Goal: Use online tool/utility: Utilize a website feature to perform a specific function

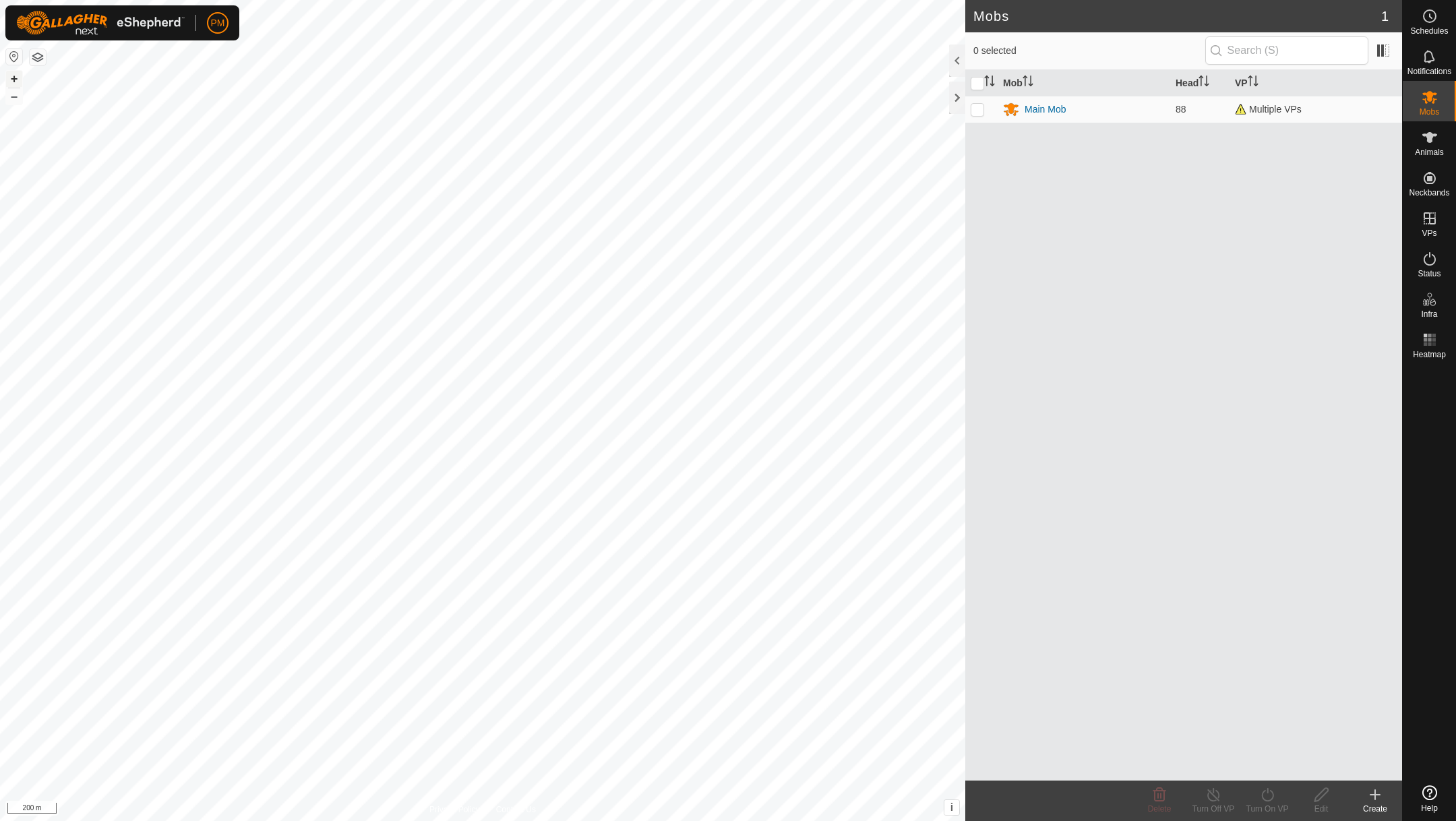
click at [13, 80] on button "+" at bounding box center [14, 78] width 16 height 16
click at [1423, 329] on es-heatmap-svg-icon at bounding box center [1429, 339] width 24 height 21
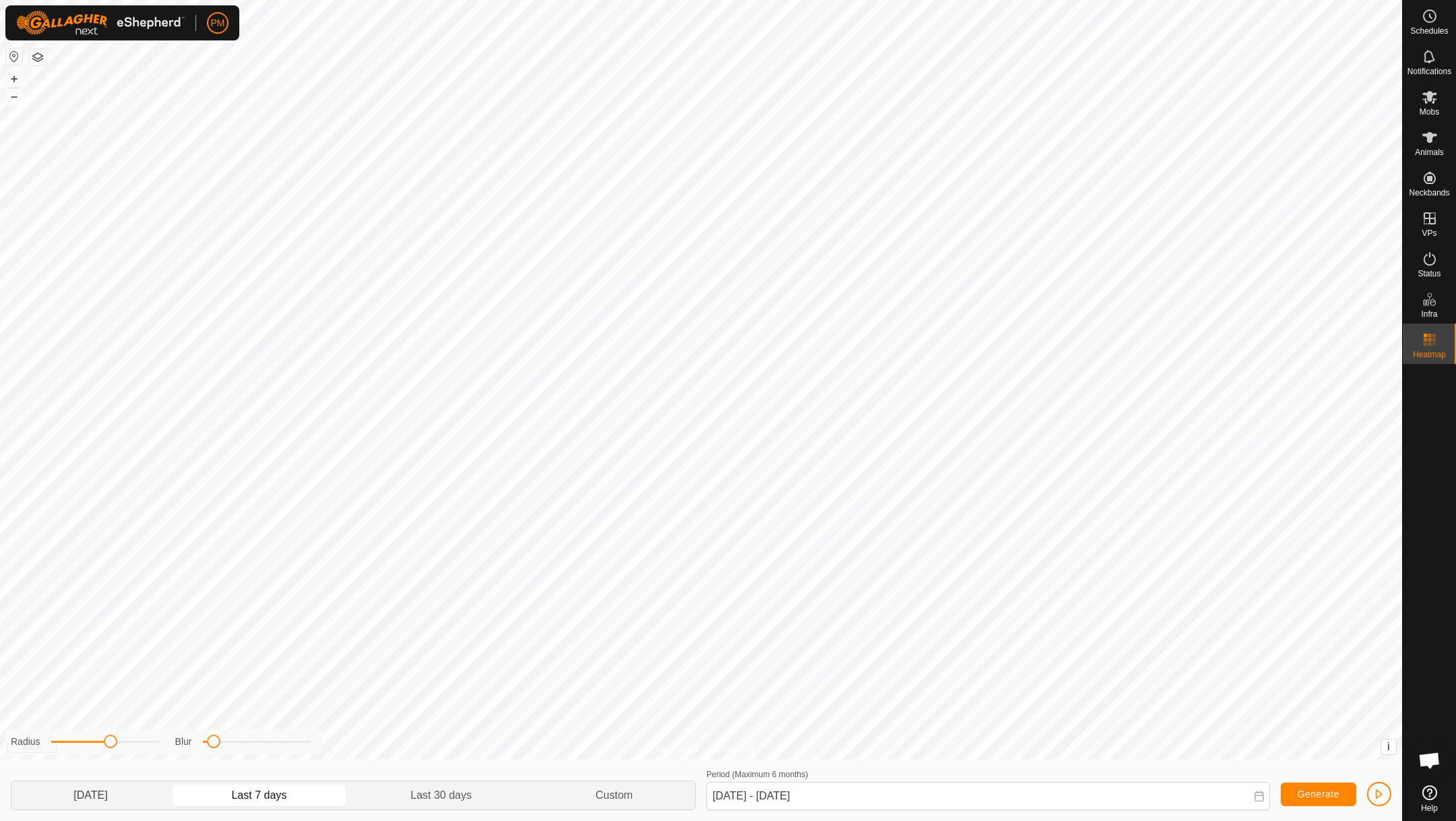
click at [104, 788] on p-togglebutton "[DATE]" at bounding box center [91, 795] width 158 height 28
click at [16, 82] on button "+" at bounding box center [14, 78] width 16 height 16
click at [261, 792] on p-togglebutton "Last 7 days" at bounding box center [259, 795] width 180 height 28
click at [1297, 796] on span "Generate" at bounding box center [1318, 794] width 42 height 11
click at [458, 793] on p-togglebutton "Last 30 days" at bounding box center [442, 795] width 184 height 28
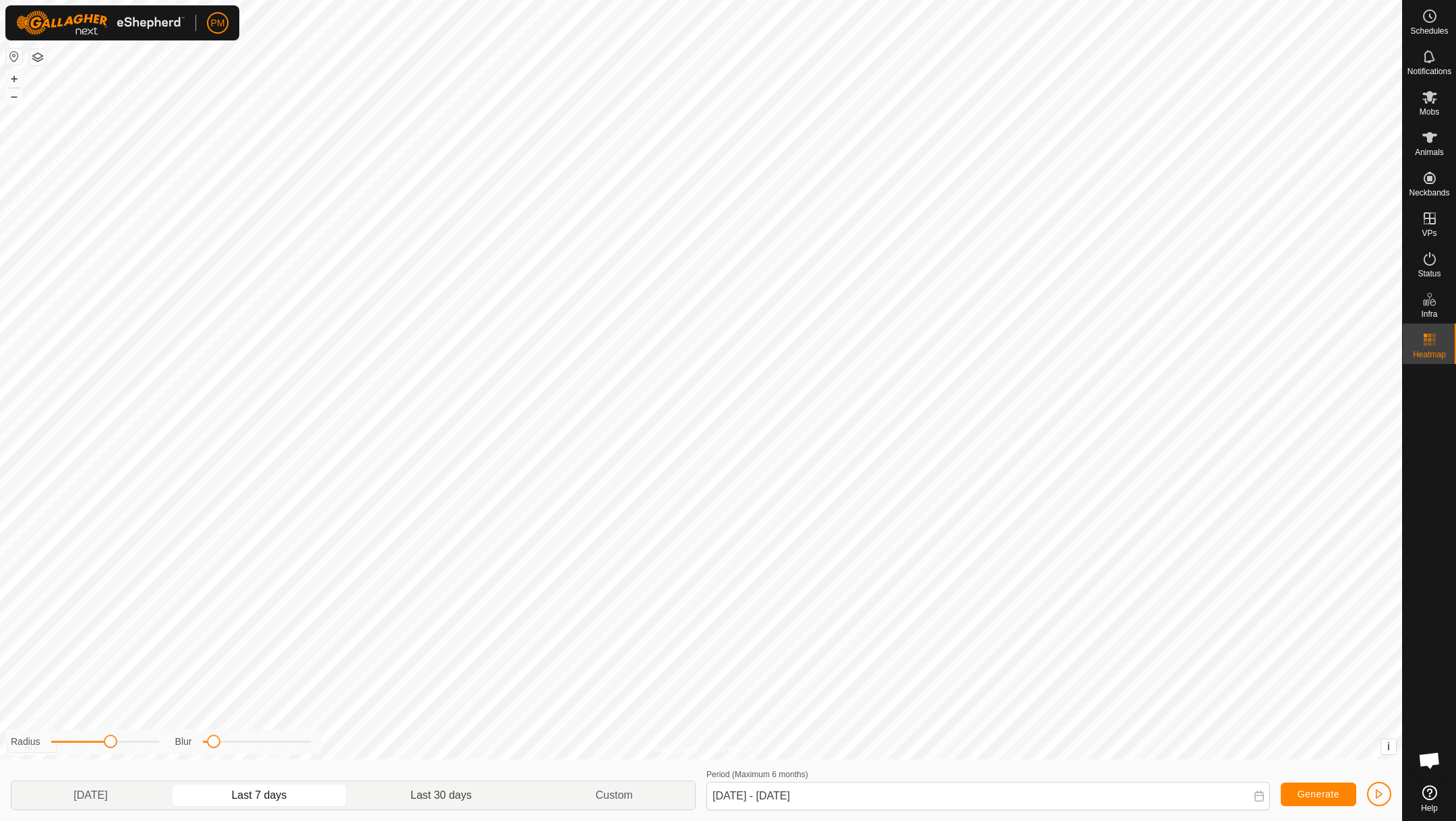
type input "[DATE] - [DATE]"
click at [15, 98] on button "–" at bounding box center [14, 96] width 16 height 16
click at [1378, 793] on span "button" at bounding box center [1379, 794] width 11 height 11
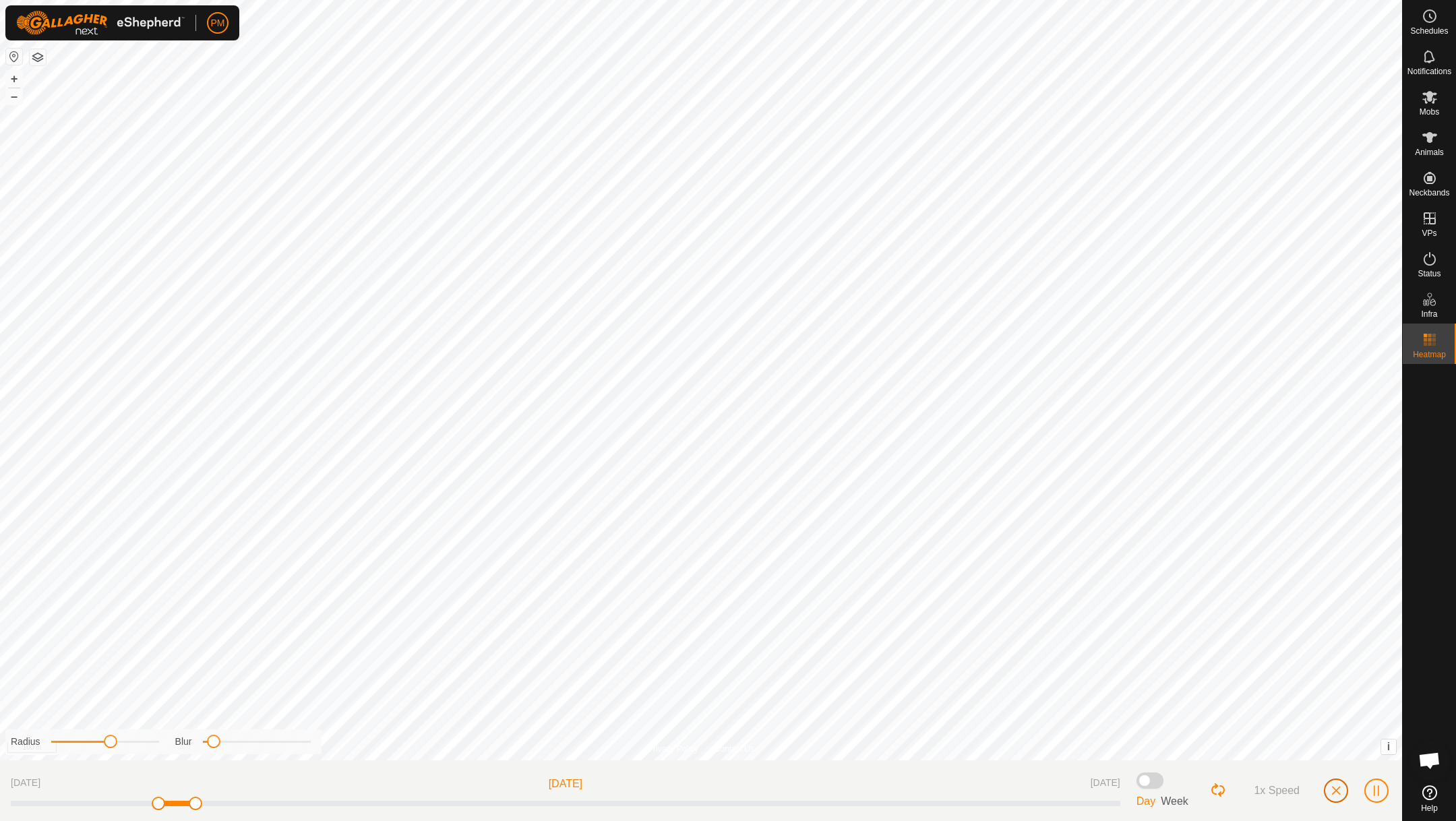
click at [1340, 786] on span "button" at bounding box center [1336, 791] width 11 height 11
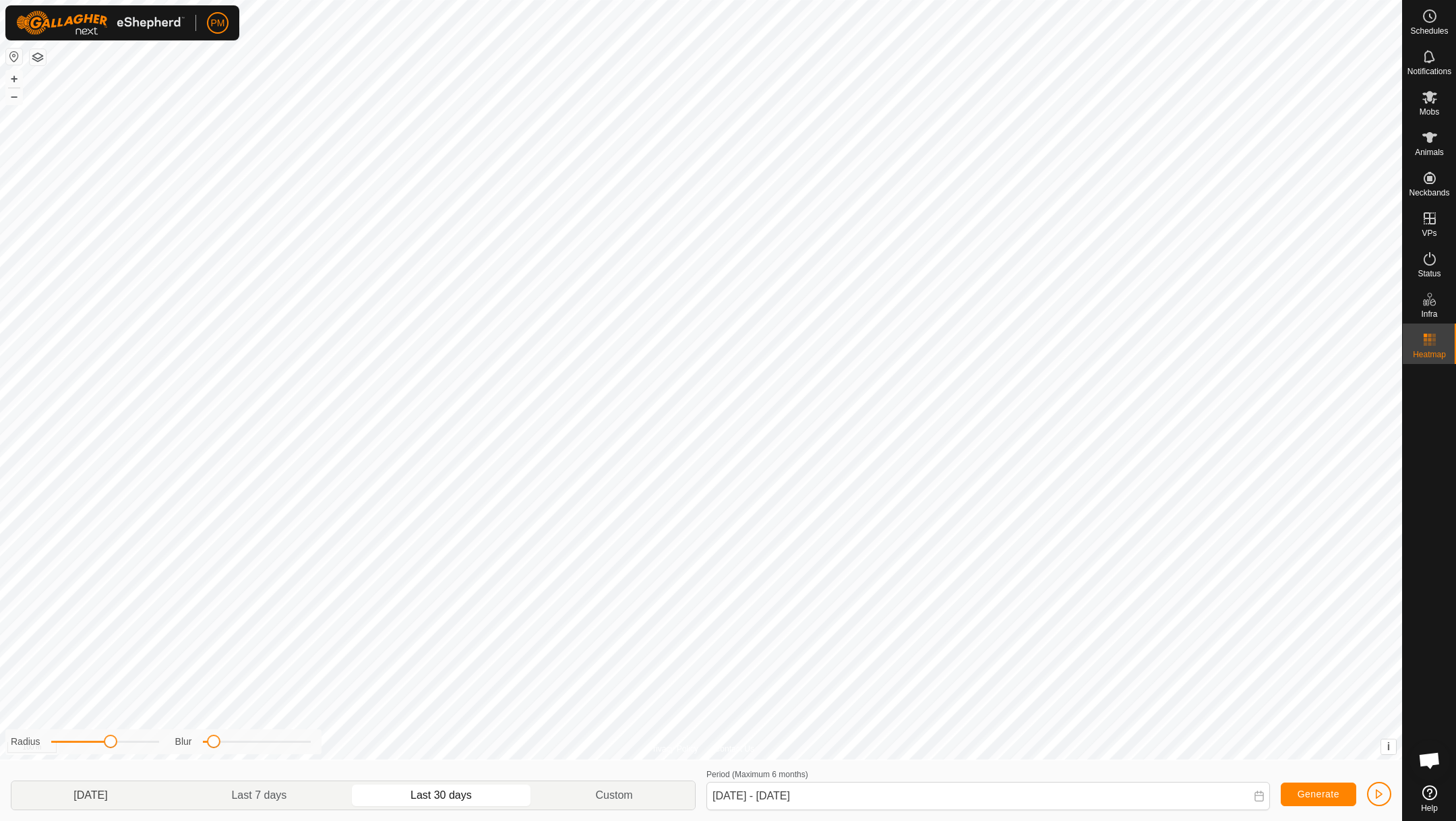
click at [92, 798] on p-togglebutton "[DATE]" at bounding box center [91, 795] width 158 height 28
click at [250, 795] on p-togglebutton "Last 7 days" at bounding box center [259, 795] width 180 height 28
type input "[DATE] - [DATE]"
click at [1376, 798] on span "button" at bounding box center [1379, 794] width 11 height 11
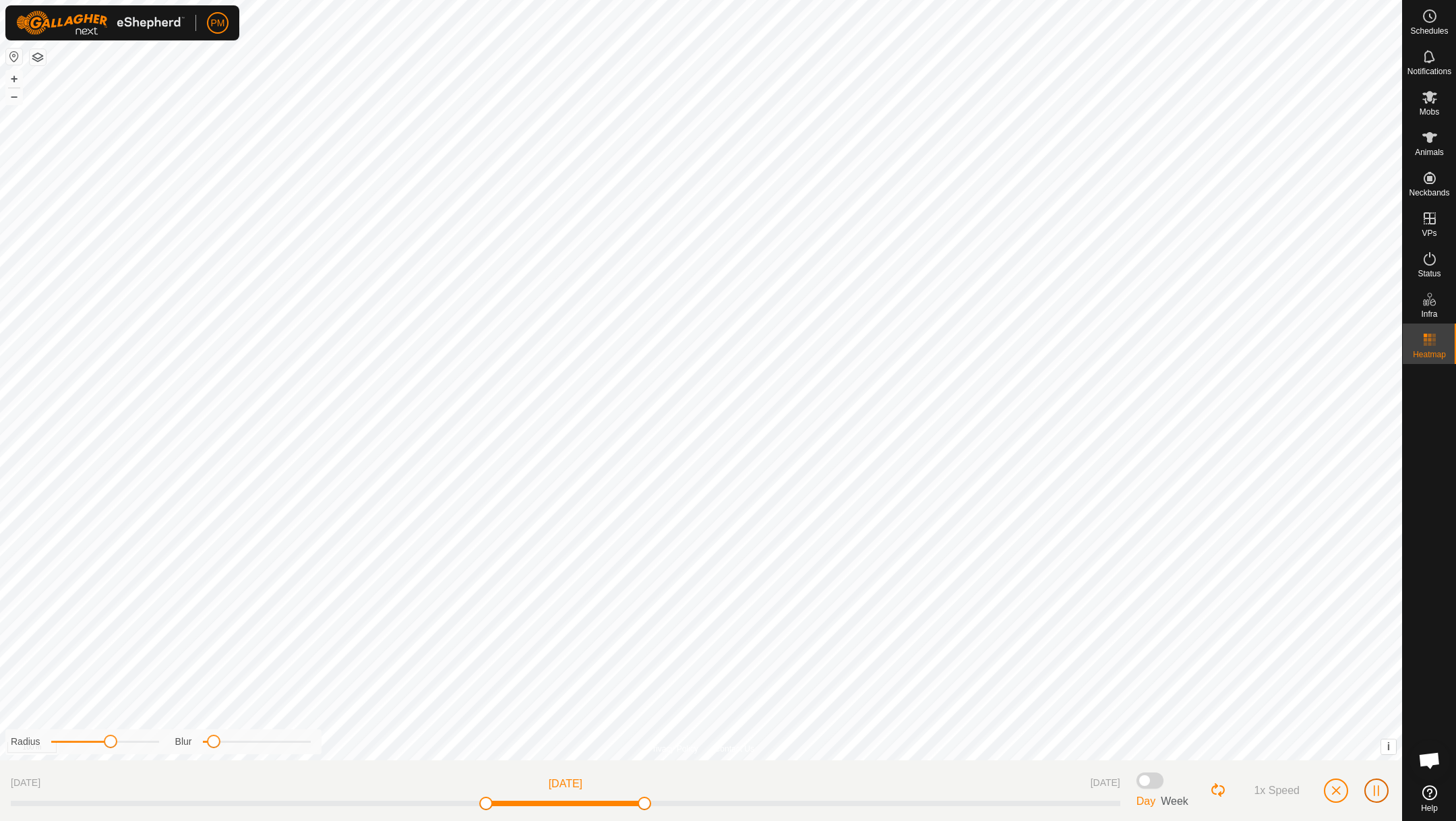
click at [1376, 787] on span "button" at bounding box center [1376, 791] width 11 height 11
click at [1337, 789] on span "button" at bounding box center [1336, 791] width 11 height 11
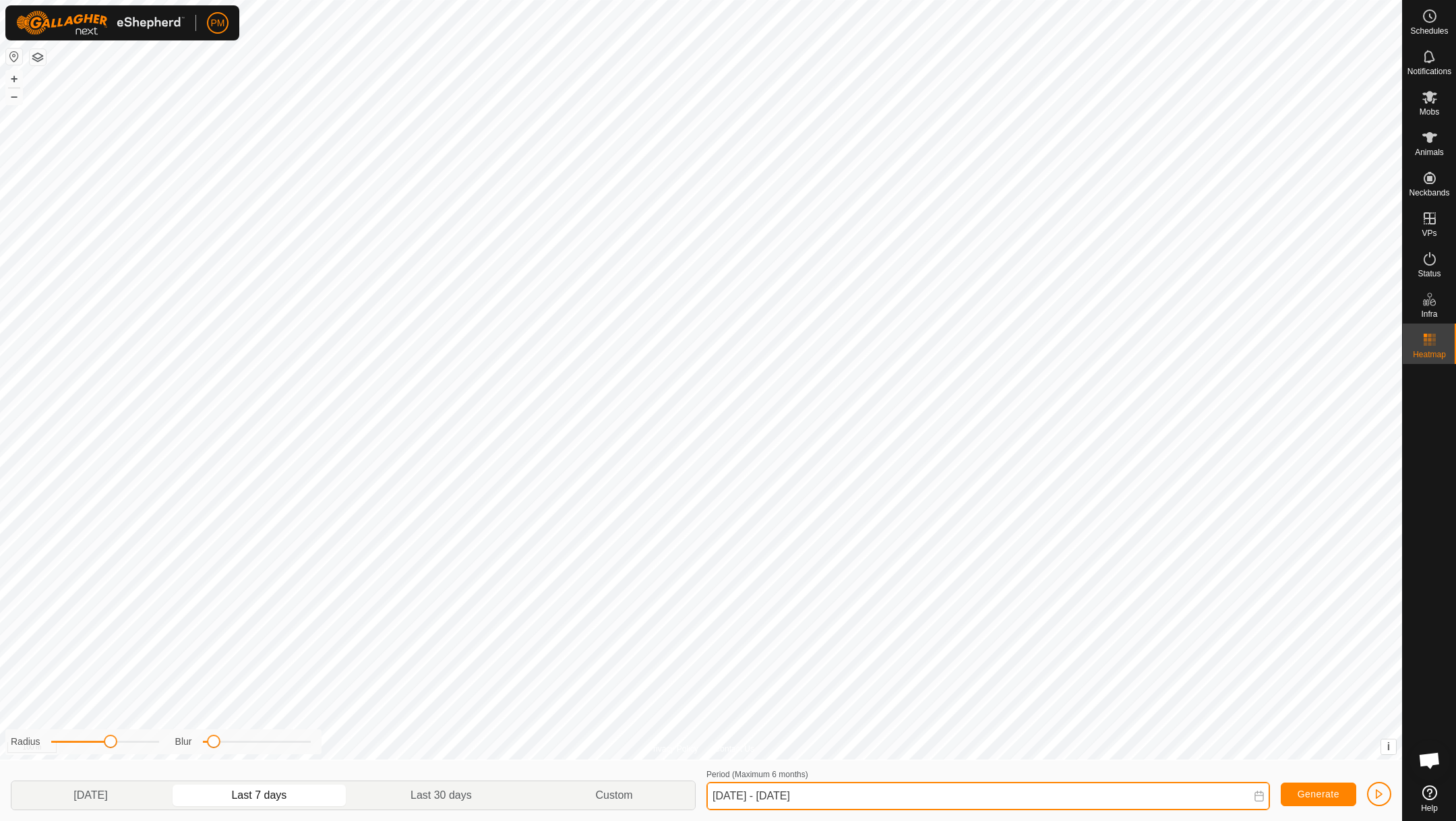
click at [755, 799] on input "[DATE] - [DATE]" at bounding box center [988, 796] width 564 height 28
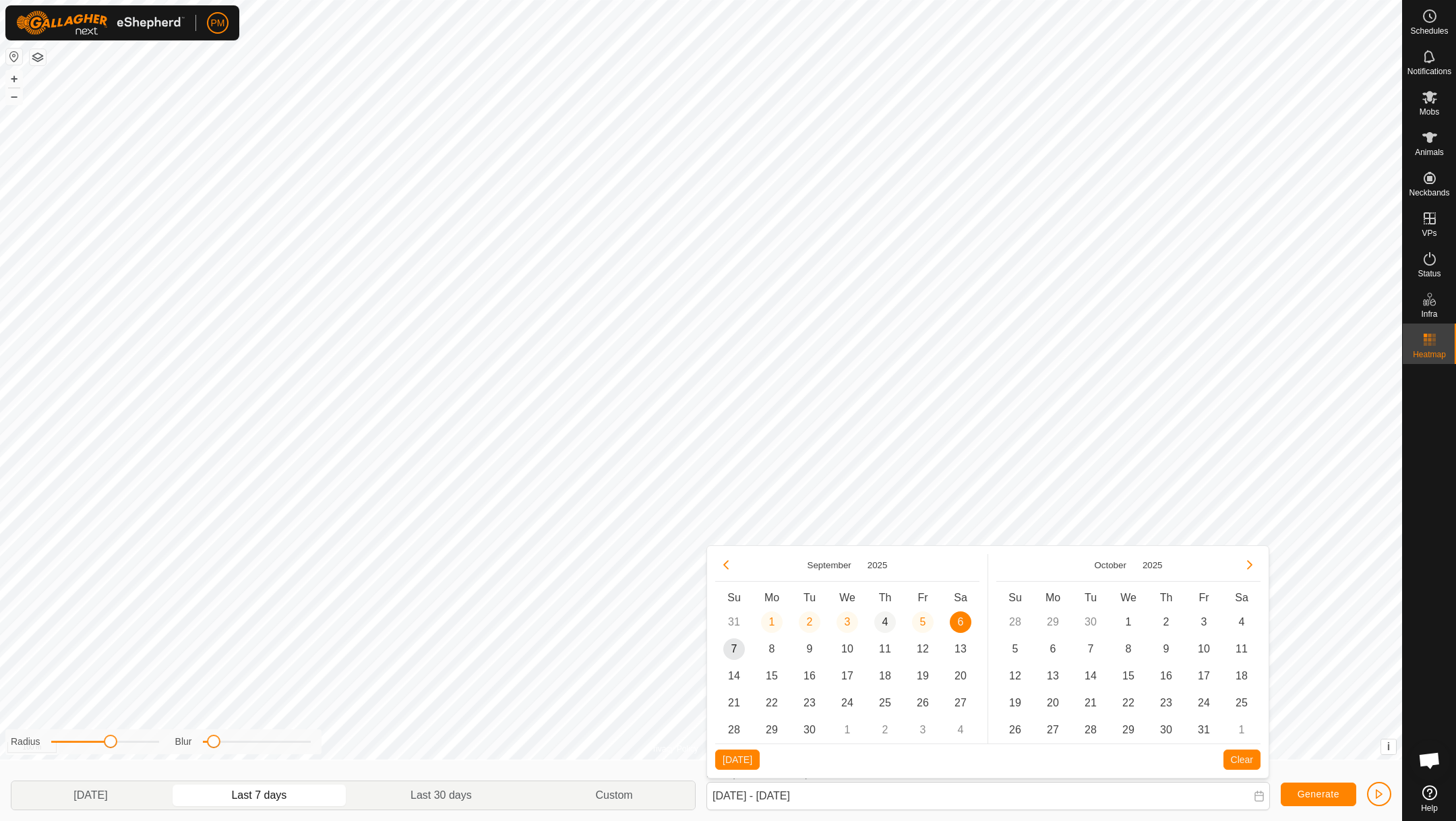
click at [883, 619] on span "4" at bounding box center [885, 622] width 21 height 21
click at [735, 642] on span "7" at bounding box center [734, 649] width 21 height 21
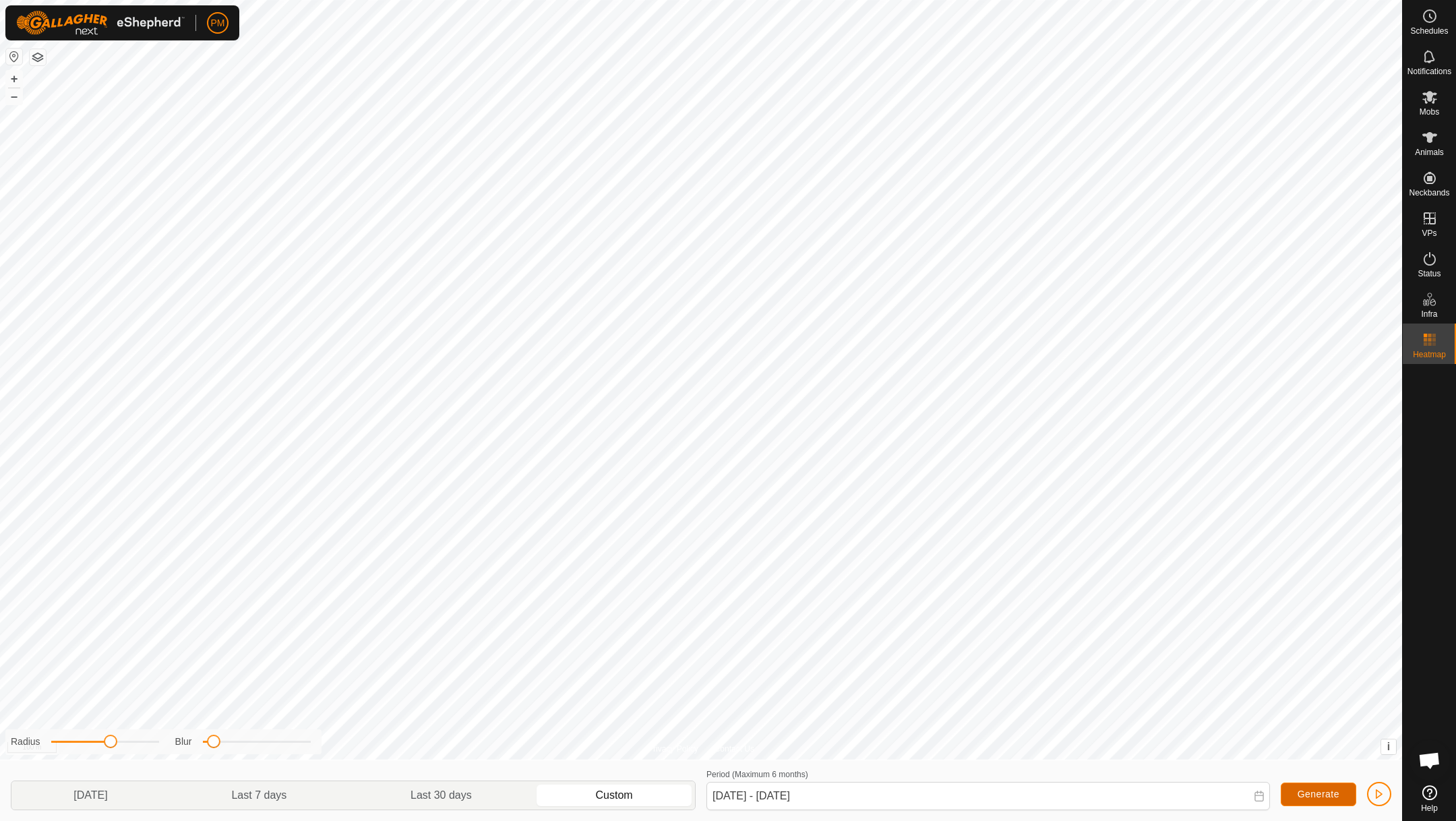
click at [1300, 790] on span "Generate" at bounding box center [1318, 794] width 42 height 11
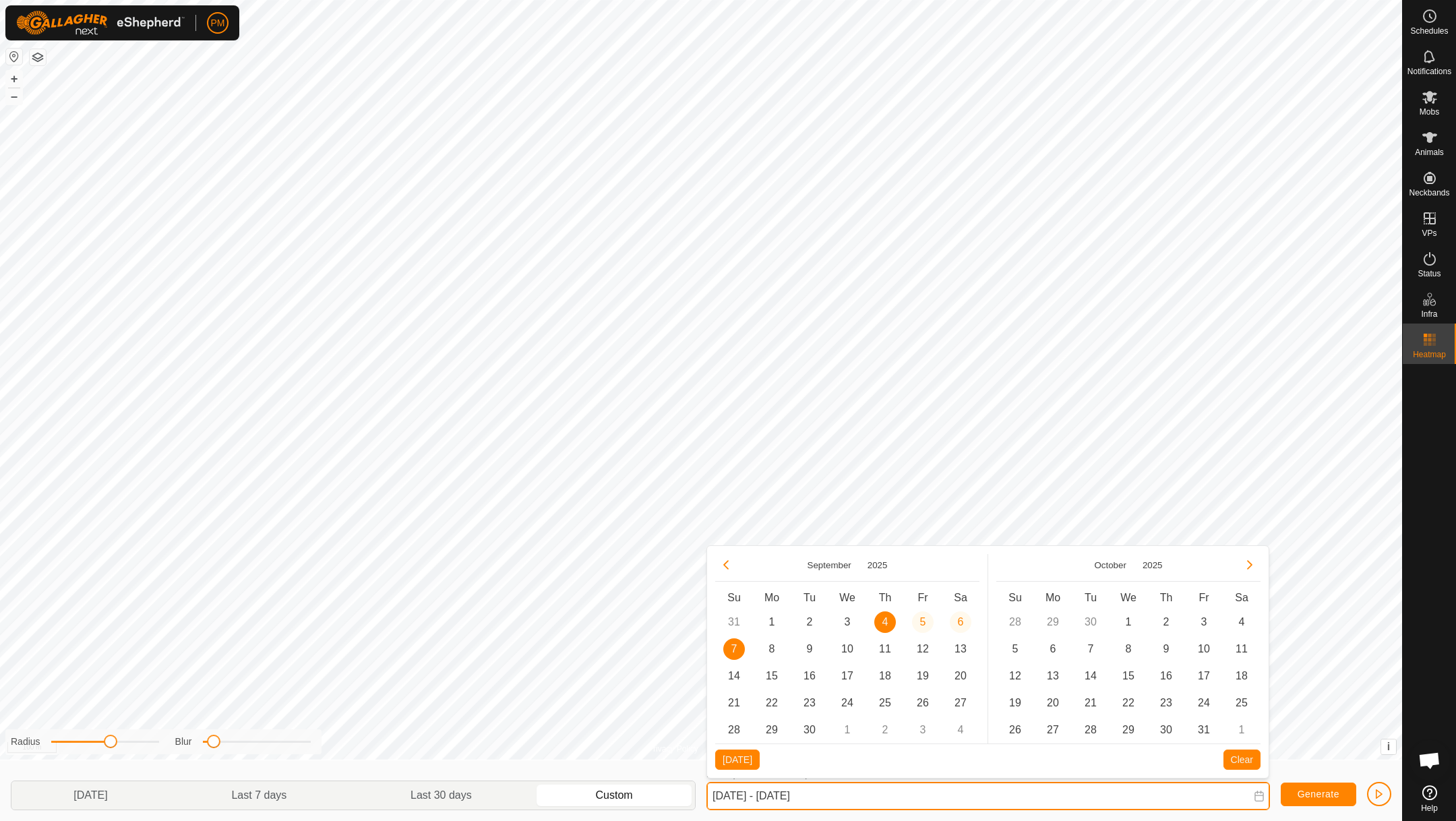
click at [917, 797] on input "[DATE] - [DATE]" at bounding box center [988, 796] width 564 height 28
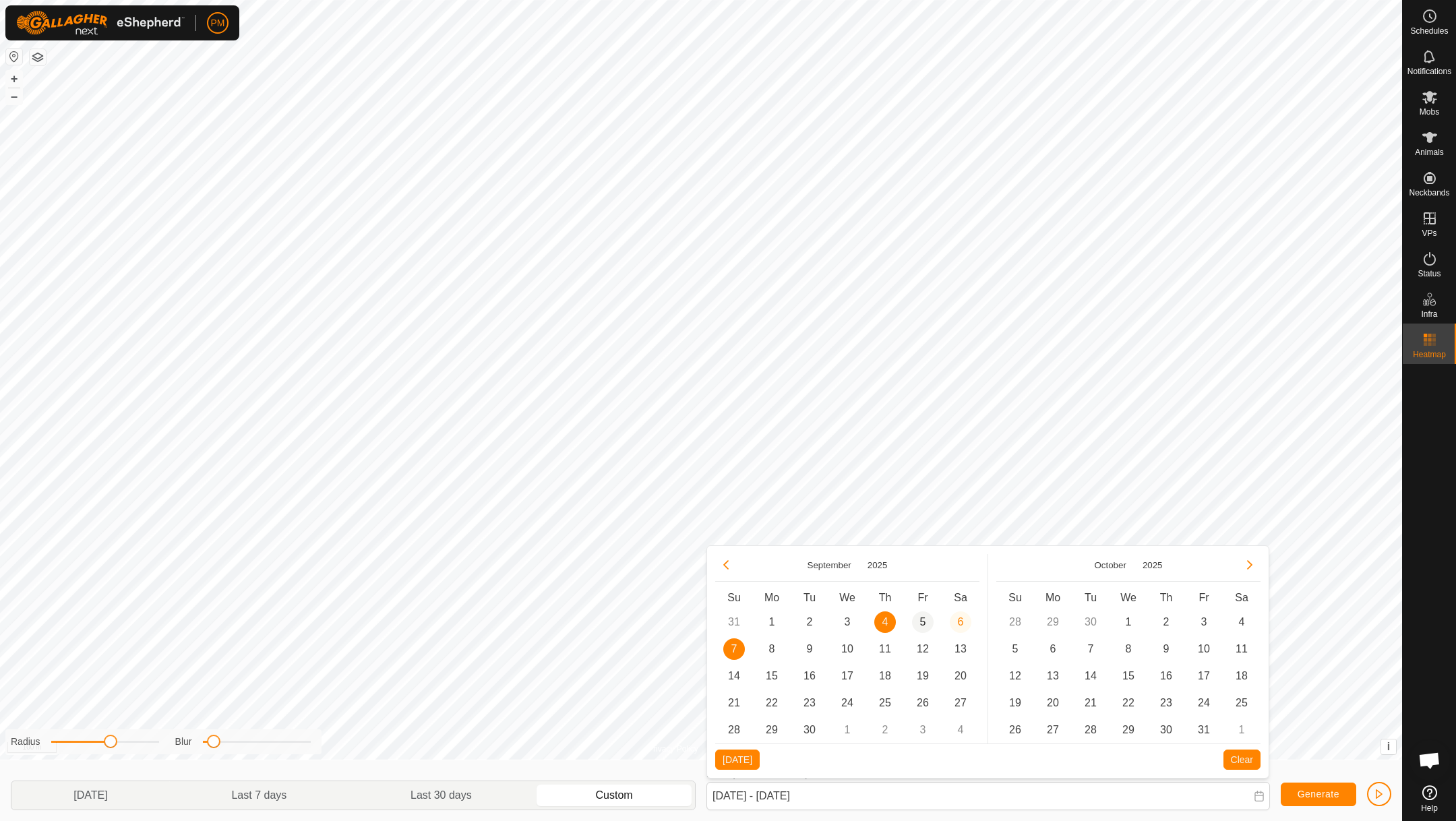
click at [924, 614] on span "5" at bounding box center [922, 622] width 21 height 21
click at [734, 648] on span "7" at bounding box center [734, 649] width 21 height 21
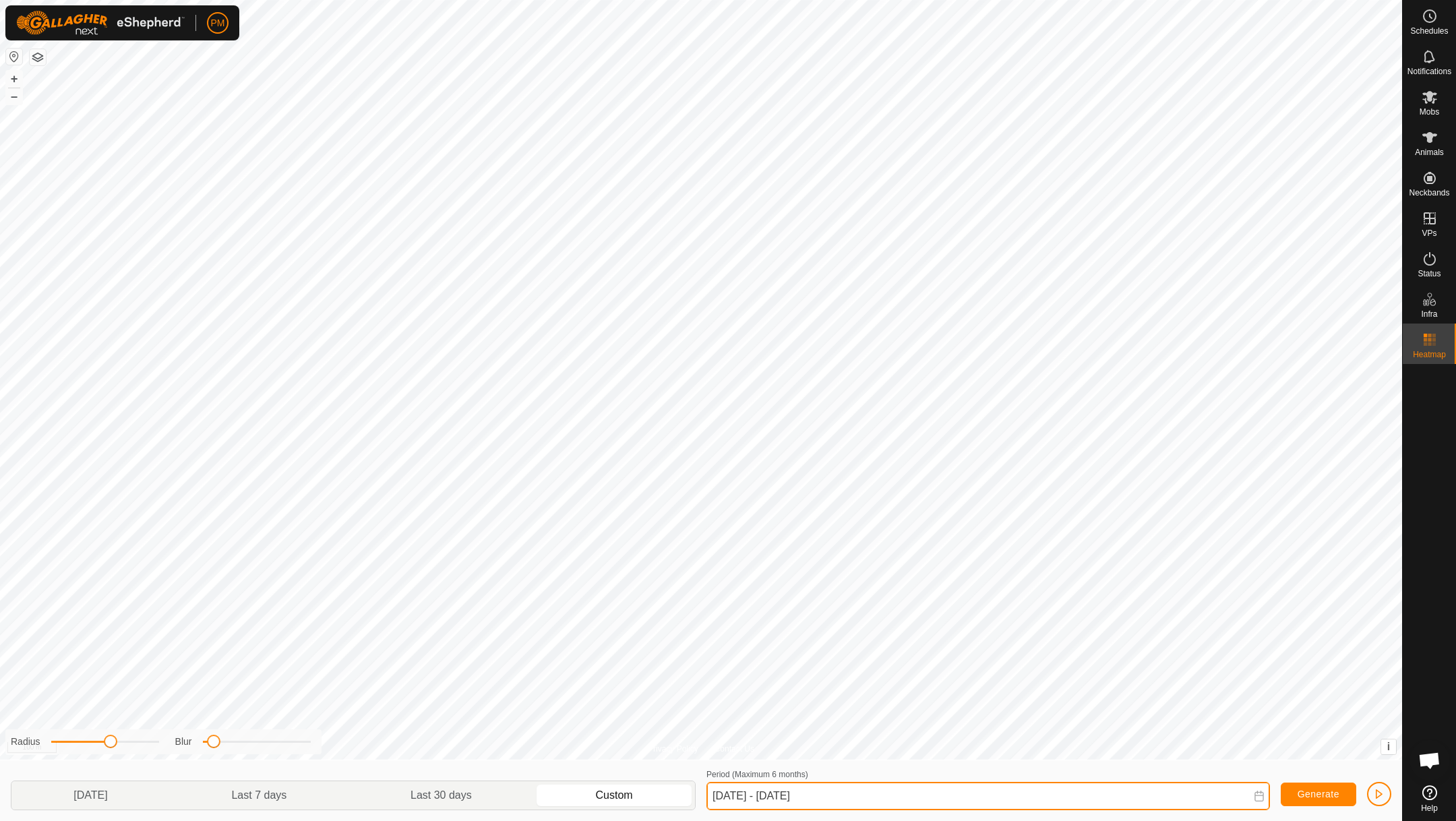
click at [900, 797] on input "[DATE] - [DATE]" at bounding box center [988, 796] width 564 height 28
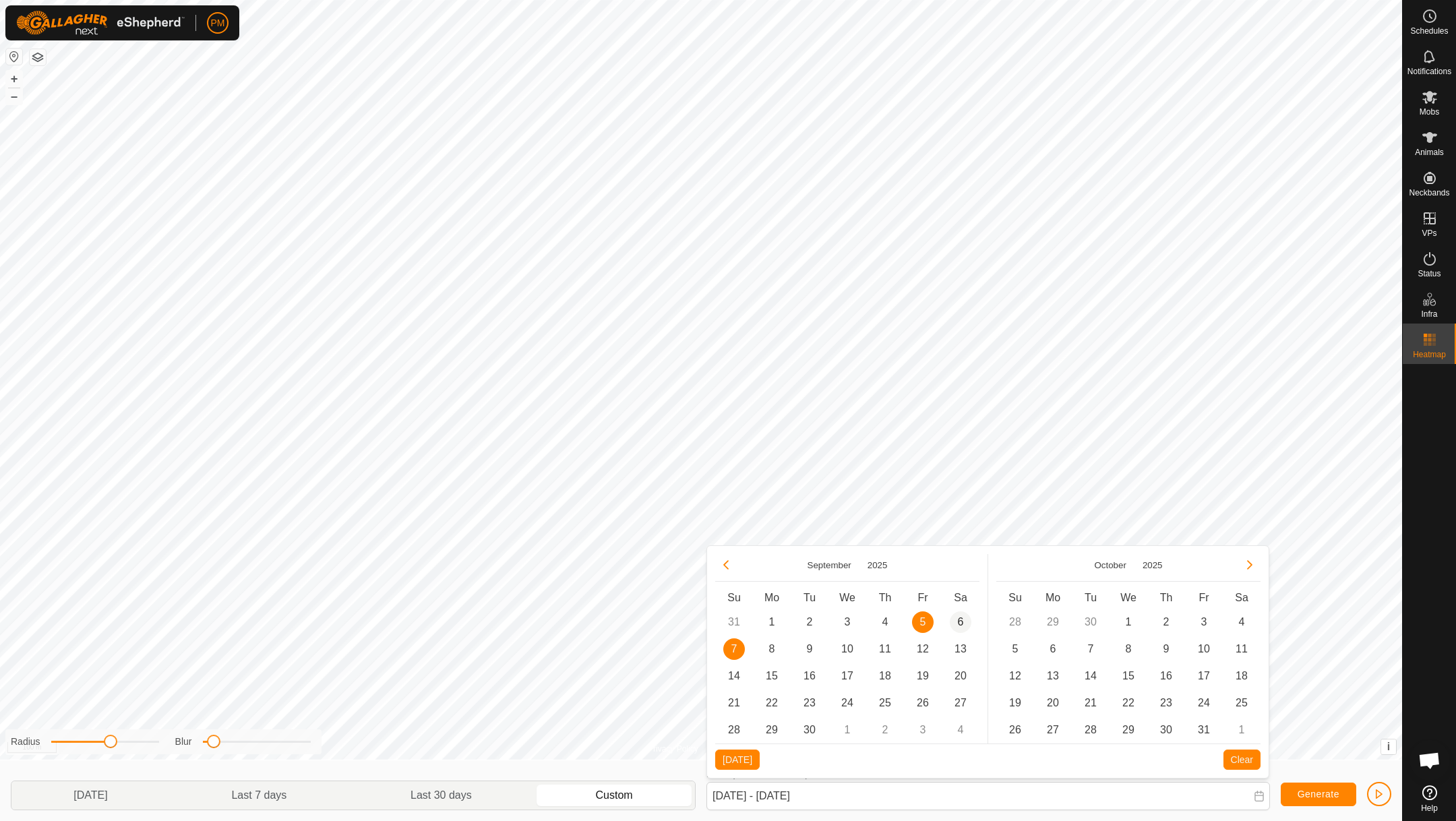
click at [957, 621] on span "6" at bounding box center [960, 622] width 21 height 21
click at [920, 618] on span "5" at bounding box center [922, 622] width 21 height 21
click at [962, 618] on span "6" at bounding box center [960, 622] width 21 height 21
click at [1304, 794] on span "Generate" at bounding box center [1318, 794] width 42 height 11
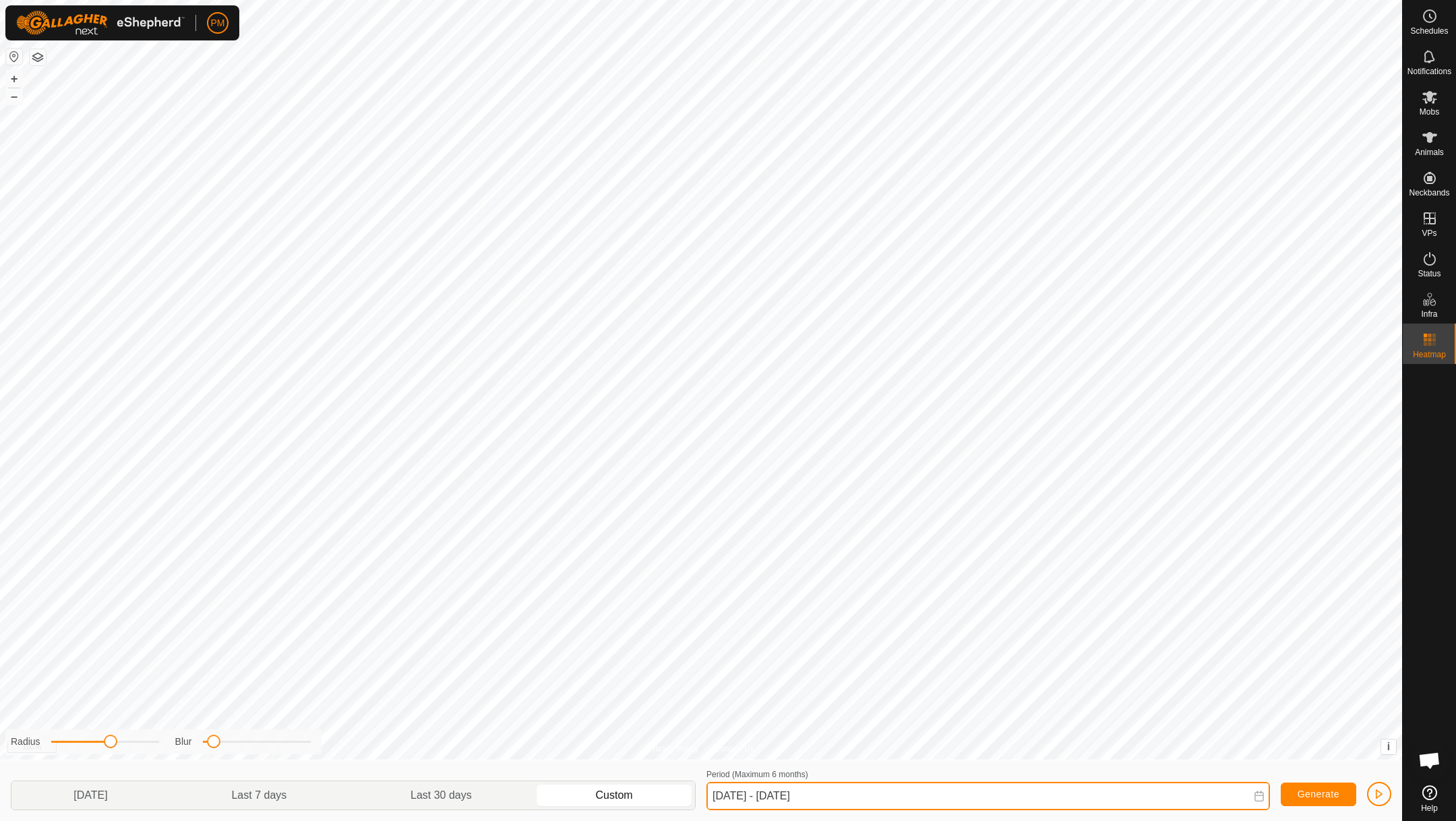
click at [924, 789] on input "[DATE] - [DATE]" at bounding box center [988, 796] width 564 height 28
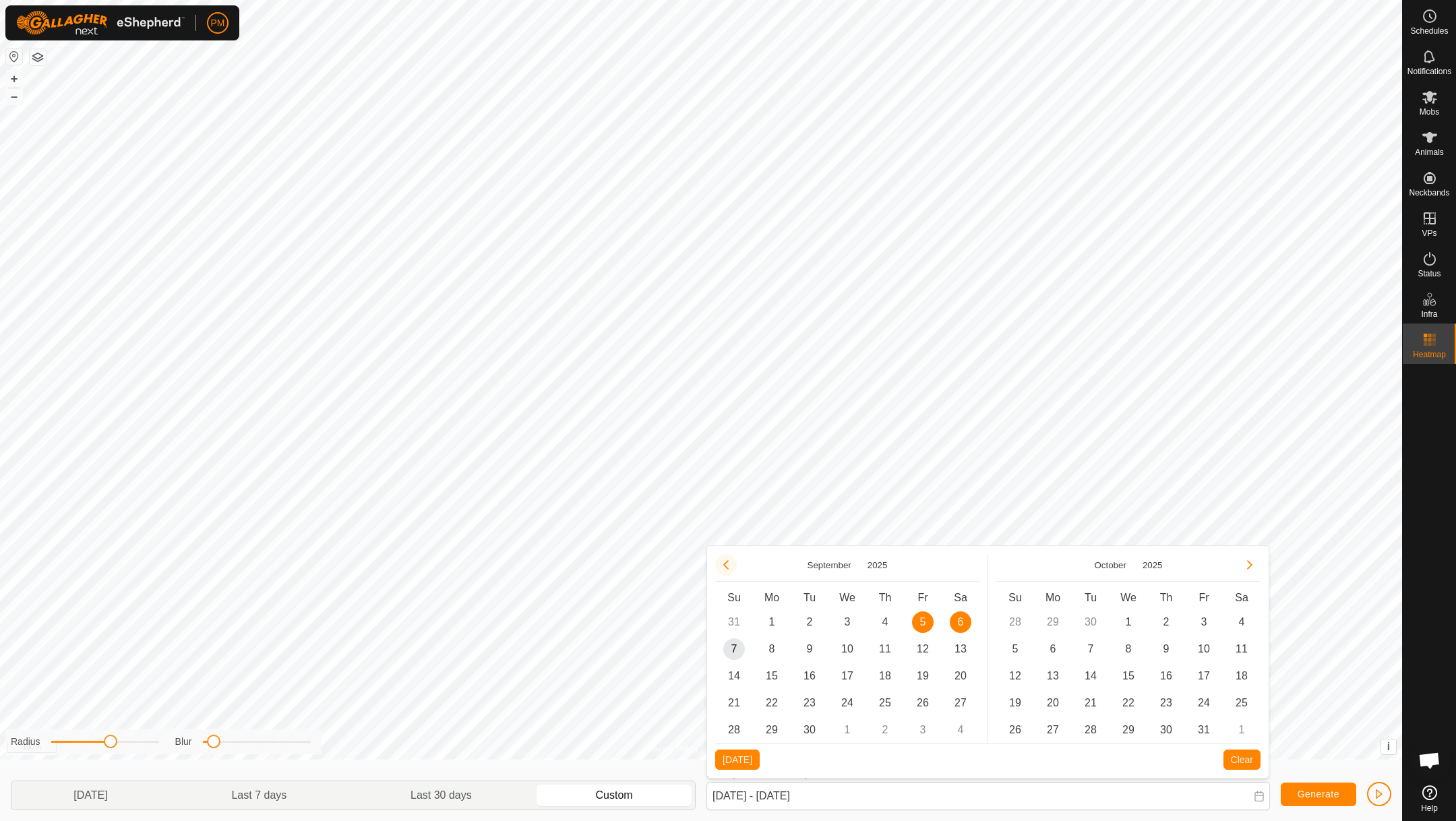
click at [724, 562] on button "Previous Month" at bounding box center [725, 564] width 21 height 21
click at [924, 623] on span "1" at bounding box center [922, 622] width 21 height 21
click at [1235, 612] on span "6" at bounding box center [1241, 622] width 21 height 21
type input "[DATE] - [DATE]"
click at [1314, 792] on span "Generate" at bounding box center [1318, 794] width 42 height 11
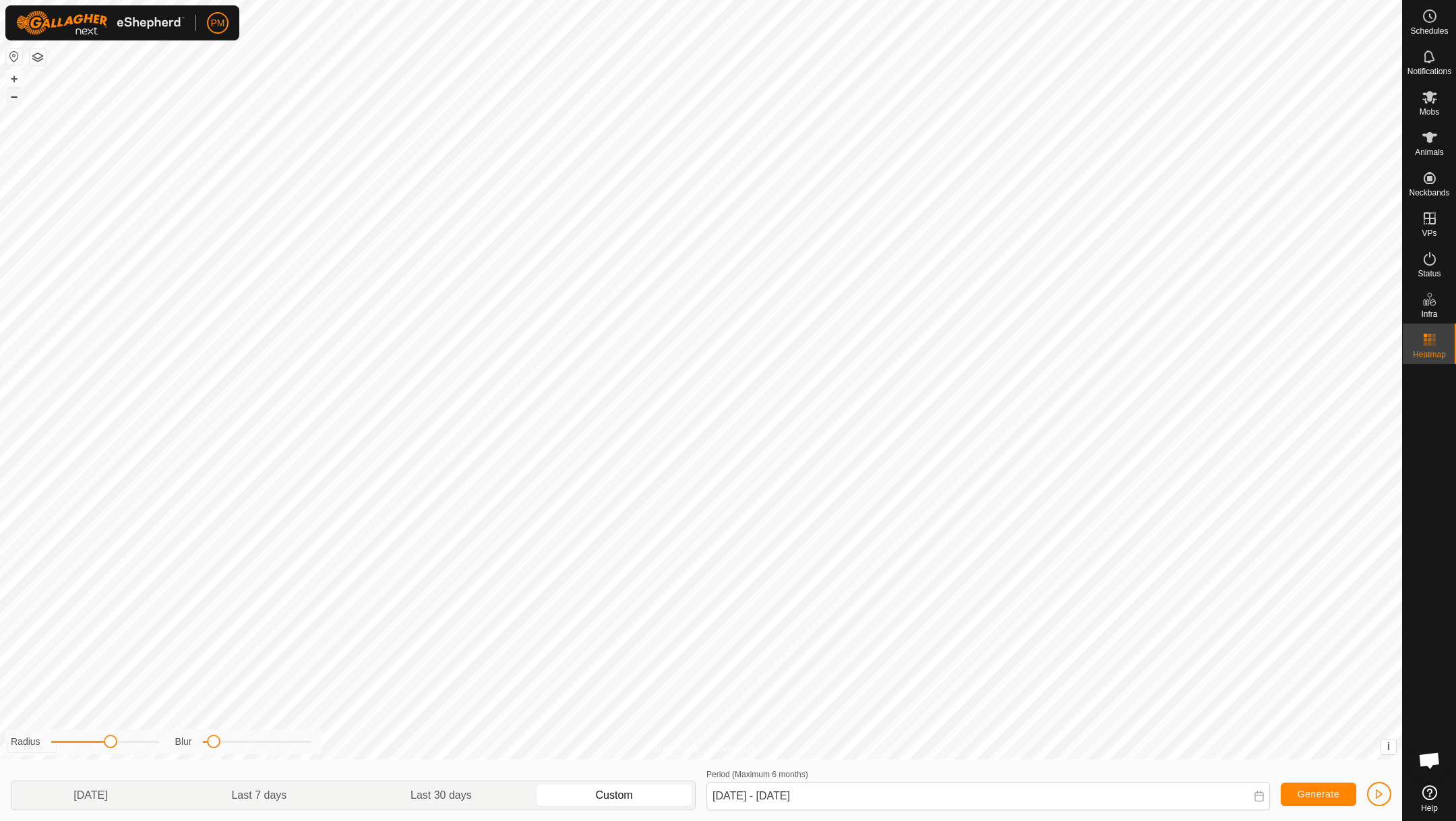
click at [12, 96] on button "–" at bounding box center [14, 96] width 16 height 16
click at [1381, 790] on span "button" at bounding box center [1379, 794] width 11 height 11
